Goal: Transaction & Acquisition: Purchase product/service

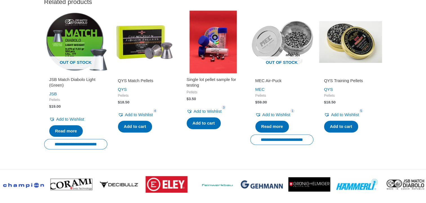
scroll to position [687, 0]
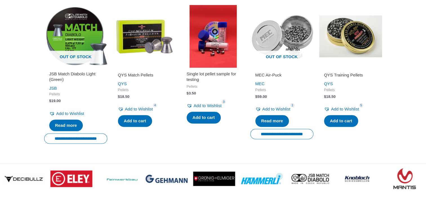
click at [347, 60] on img at bounding box center [350, 36] width 63 height 63
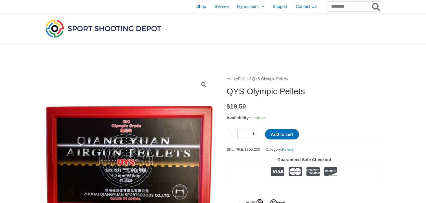
scroll to position [0, 0]
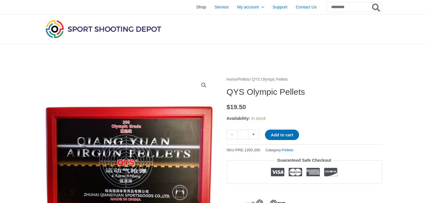
click at [196, 9] on span "Shop" at bounding box center [201, 7] width 10 height 14
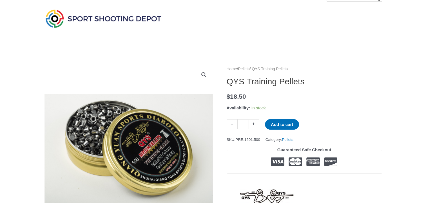
scroll to position [11, 0]
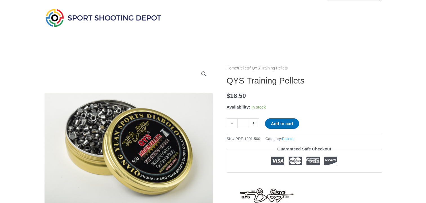
click at [256, 124] on link "+" at bounding box center [253, 123] width 11 height 10
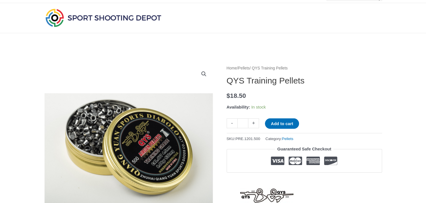
click at [256, 124] on link "+" at bounding box center [253, 123] width 11 height 10
type input "**"
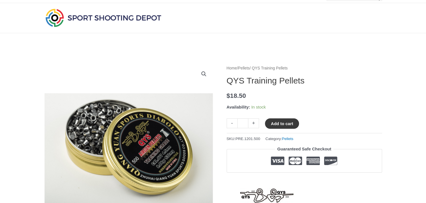
click at [296, 125] on button "Add to cart" at bounding box center [282, 123] width 34 height 10
type button "995"
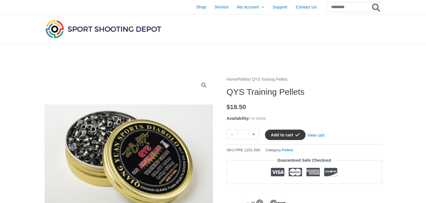
scroll to position [0, 0]
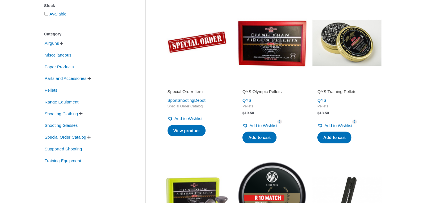
scroll to position [113, 0]
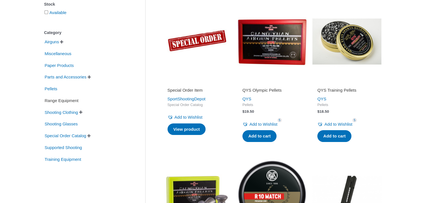
click at [71, 103] on span "Range Equipment" at bounding box center [61, 101] width 35 height 10
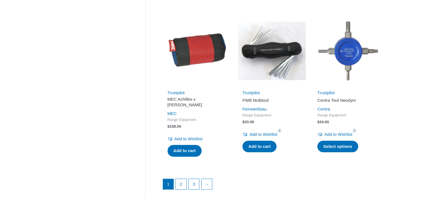
scroll to position [765, 0]
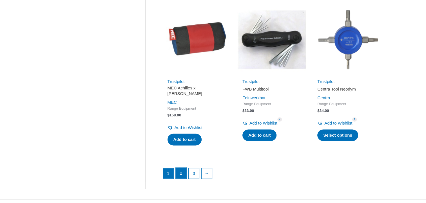
click at [181, 168] on link "2" at bounding box center [181, 173] width 11 height 11
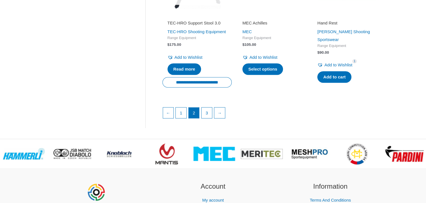
scroll to position [856, 0]
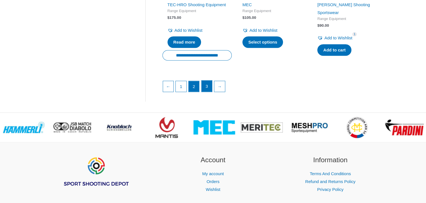
click at [204, 92] on link "3" at bounding box center [207, 85] width 11 height 11
